Goal: Task Accomplishment & Management: Manage account settings

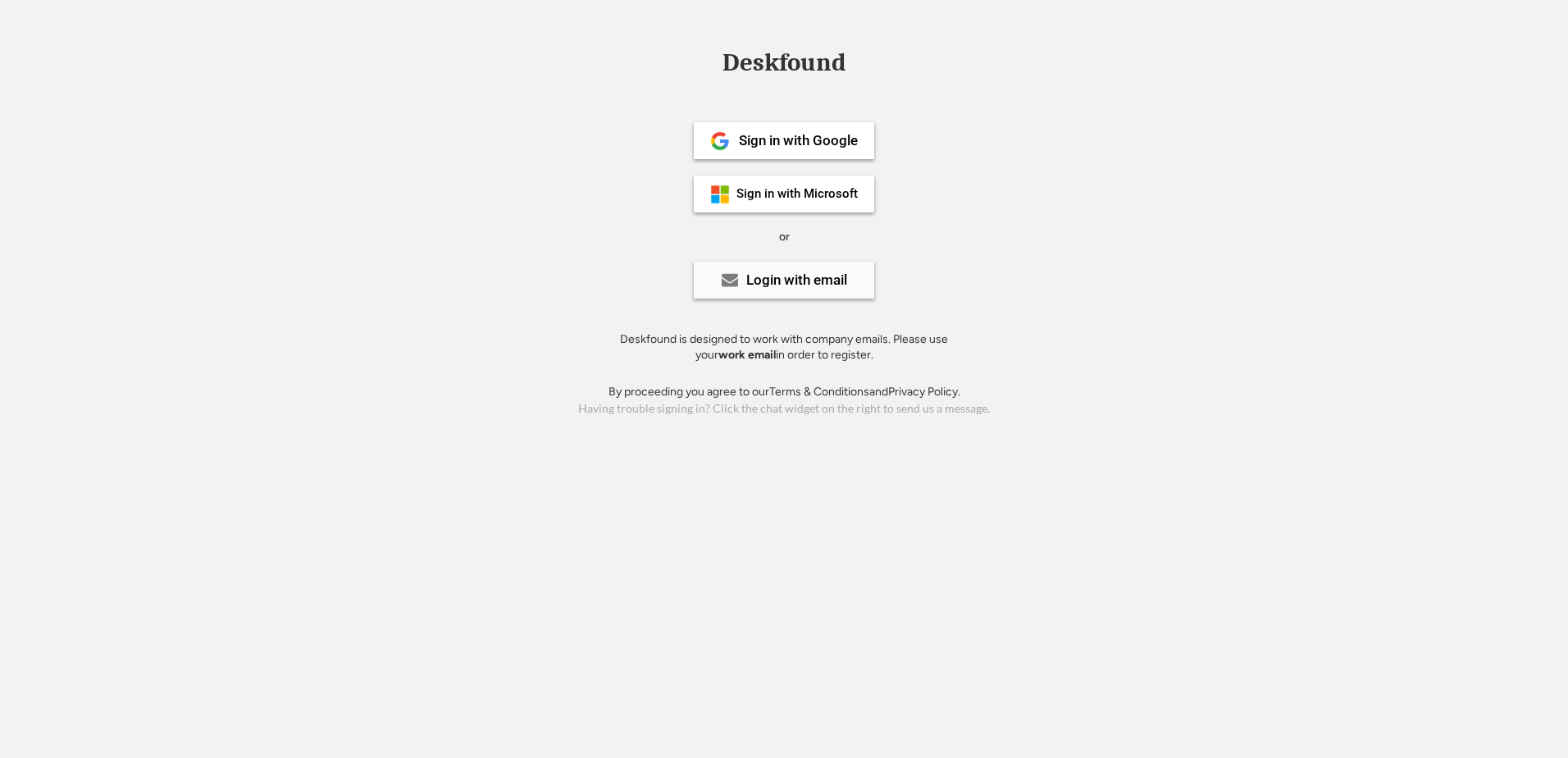
click at [837, 290] on div "Login with email" at bounding box center [784, 280] width 180 height 37
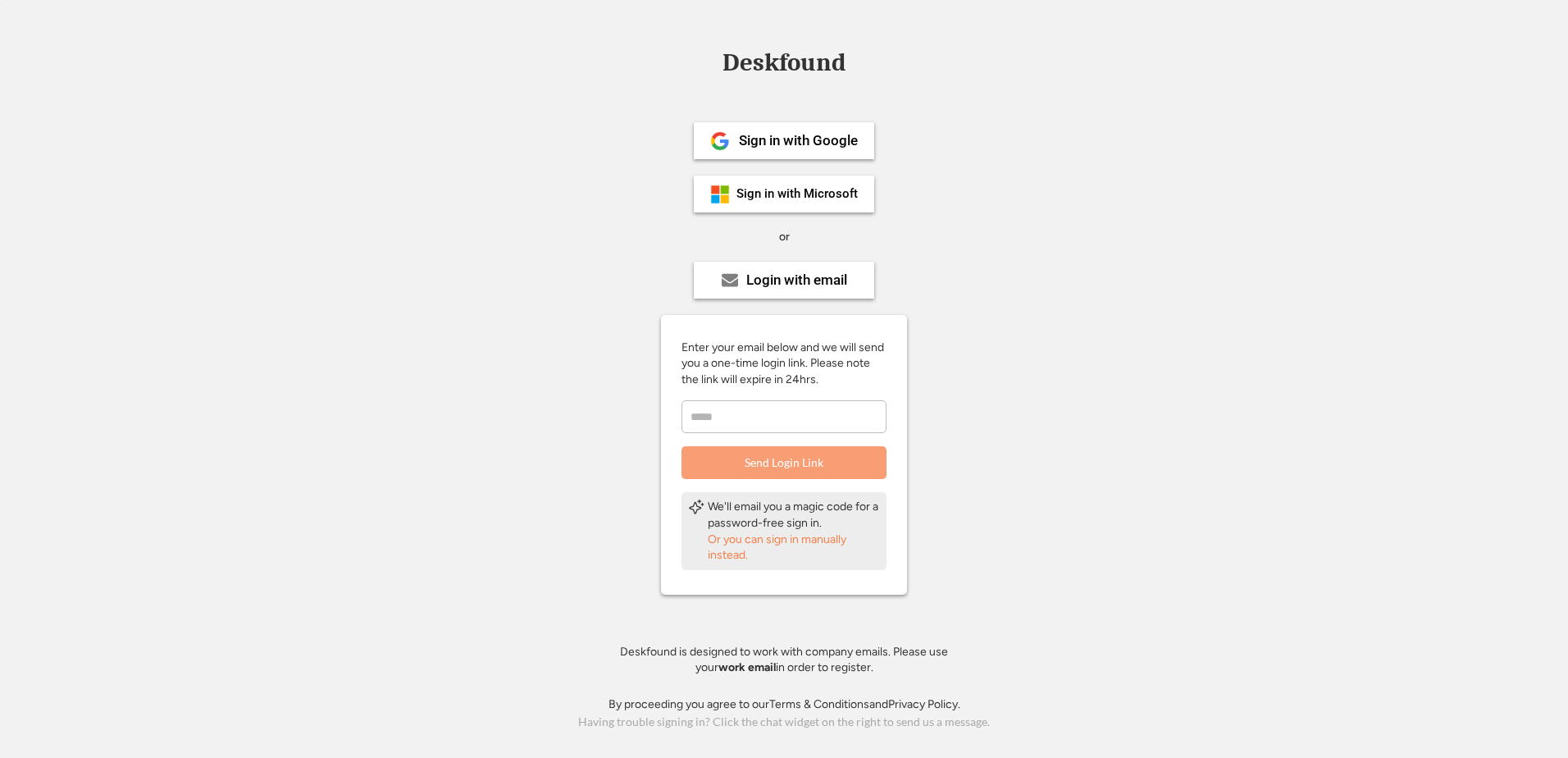
click at [825, 400] on input "email" at bounding box center [784, 416] width 205 height 32
click at [796, 207] on div "Sign in with Microsoft" at bounding box center [784, 194] width 180 height 37
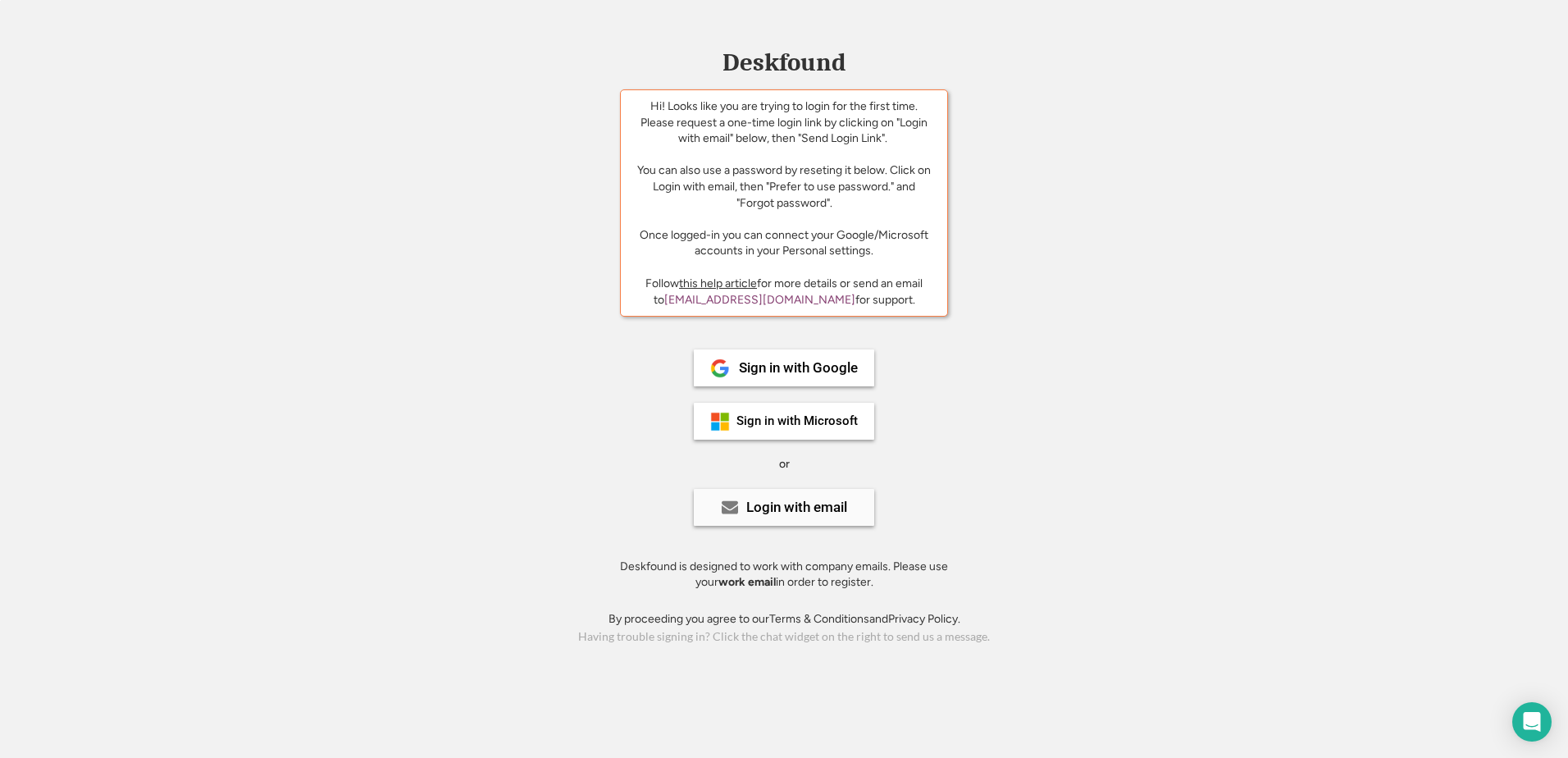
click at [789, 522] on div "Login with email" at bounding box center [784, 507] width 180 height 37
